Goal: Task Accomplishment & Management: Use online tool/utility

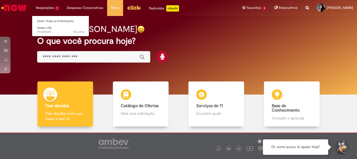
click at [49, 7] on li "Requisições 1 Exibir Todas as Solicitações Ambev ON 15d atrás 15 dias atrás R13…" at bounding box center [47, 8] width 31 height 16
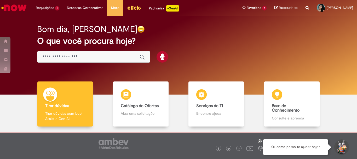
click at [45, 32] on h2 "Bom dia, [PERSON_NAME]" at bounding box center [87, 29] width 100 height 9
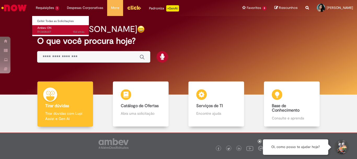
click at [51, 28] on span "Ambev ON" at bounding box center [44, 28] width 14 height 4
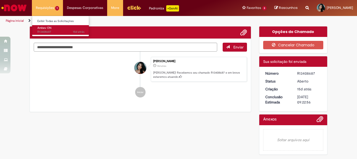
click at [51, 28] on span "Ambev ON" at bounding box center [44, 28] width 14 height 4
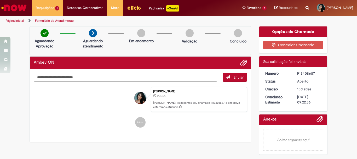
click at [83, 79] on textarea "Digite sua mensagem aqui..." at bounding box center [125, 77] width 183 height 9
click at [83, 78] on textarea "Digite sua mensagem aqui..." at bounding box center [125, 77] width 183 height 9
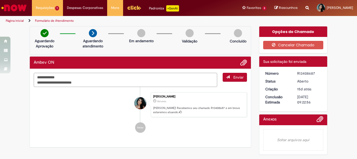
click at [41, 84] on textarea "**********" at bounding box center [125, 80] width 183 height 14
click at [86, 83] on textarea "**********" at bounding box center [125, 80] width 183 height 14
type textarea "**********"
click at [233, 78] on span "Enviar" at bounding box center [238, 77] width 10 height 5
click at [231, 78] on span "Enviar" at bounding box center [235, 80] width 24 height 14
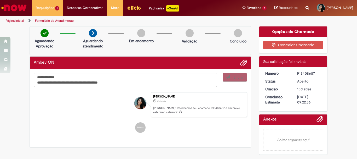
click at [231, 78] on span "Enviar" at bounding box center [235, 80] width 24 height 14
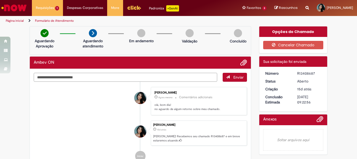
click at [189, 78] on textarea "Digite sua mensagem aqui..." at bounding box center [125, 77] width 183 height 9
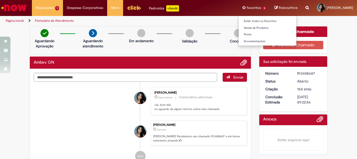
click at [239, 8] on li "Favoritos 3 Exibir todos os Favoritos Venda de Produtos [GEOGRAPHIC_DATA] Docum…" at bounding box center [254, 8] width 32 height 16
click at [238, 21] on link "Exibir todos os Favoritos" at bounding box center [267, 21] width 58 height 6
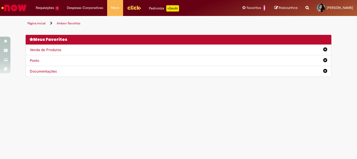
click at [34, 60] on link "Ponto" at bounding box center [34, 60] width 9 height 5
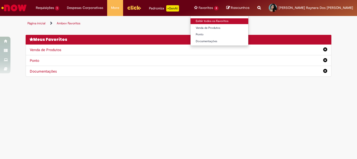
click at [232, 20] on link "Exibir todos os Favoritos" at bounding box center [219, 21] width 58 height 6
click at [232, 19] on link "Exibir todos os Favoritos" at bounding box center [219, 21] width 58 height 6
click at [236, 21] on link "Exibir todos os Favoritos" at bounding box center [219, 21] width 58 height 6
